Goal: Find specific page/section: Find specific page/section

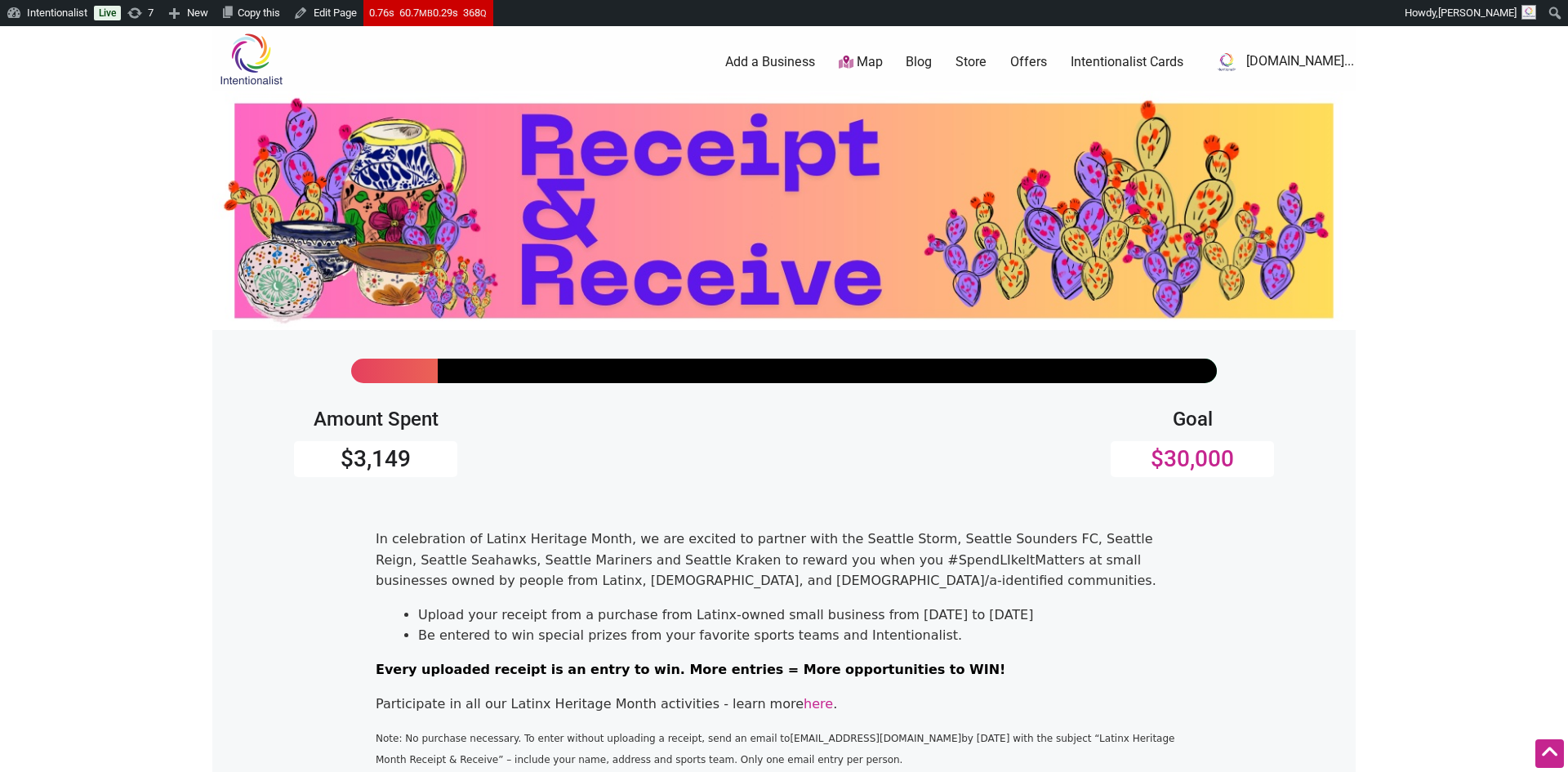
scroll to position [210, 0]
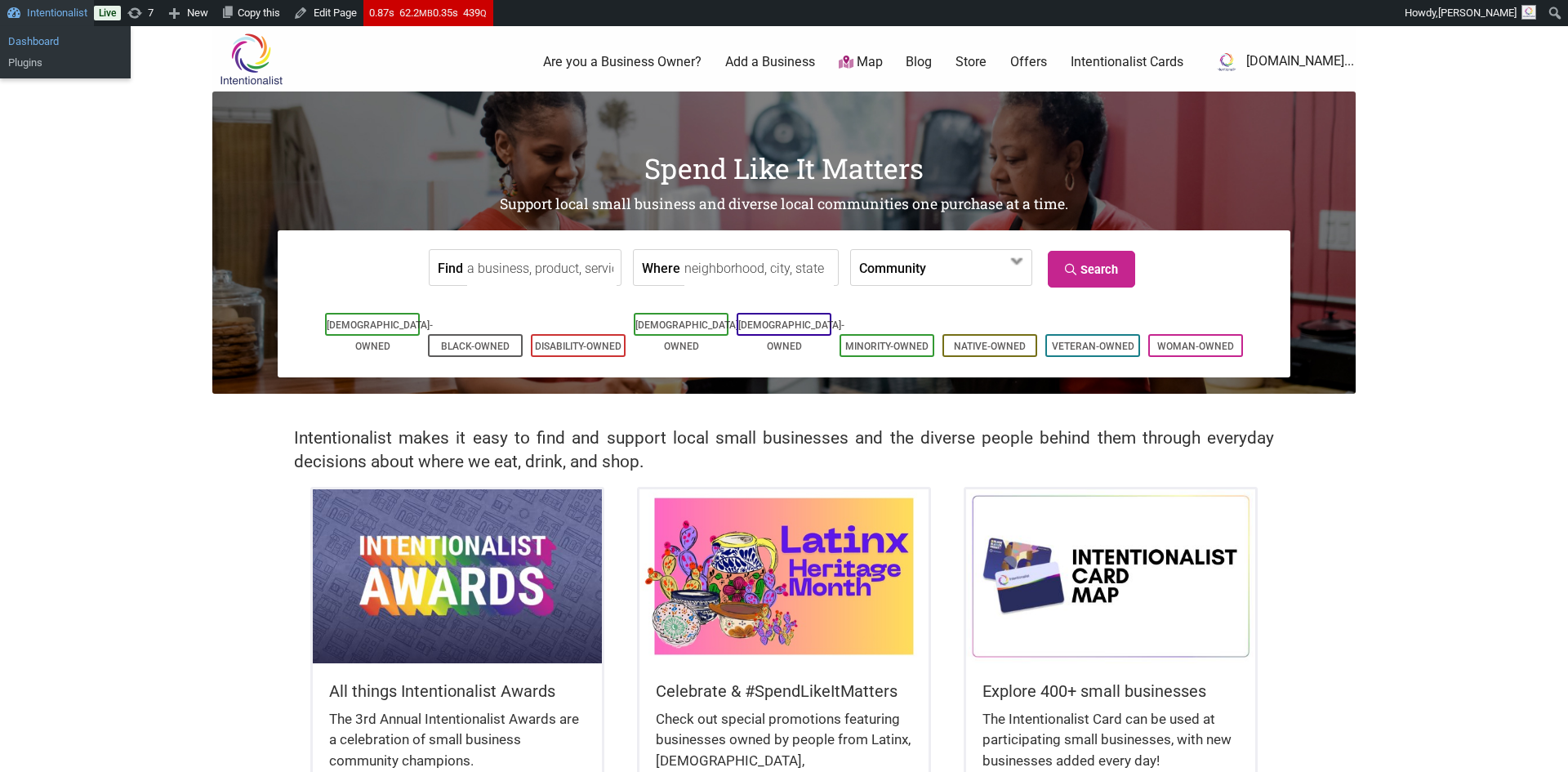
click at [36, 41] on link "Dashboard" at bounding box center [65, 42] width 131 height 21
click at [1183, 59] on link "Intentionalist Cards" at bounding box center [1127, 62] width 113 height 18
